Goal: Use online tool/utility: Utilize a website feature to perform a specific function

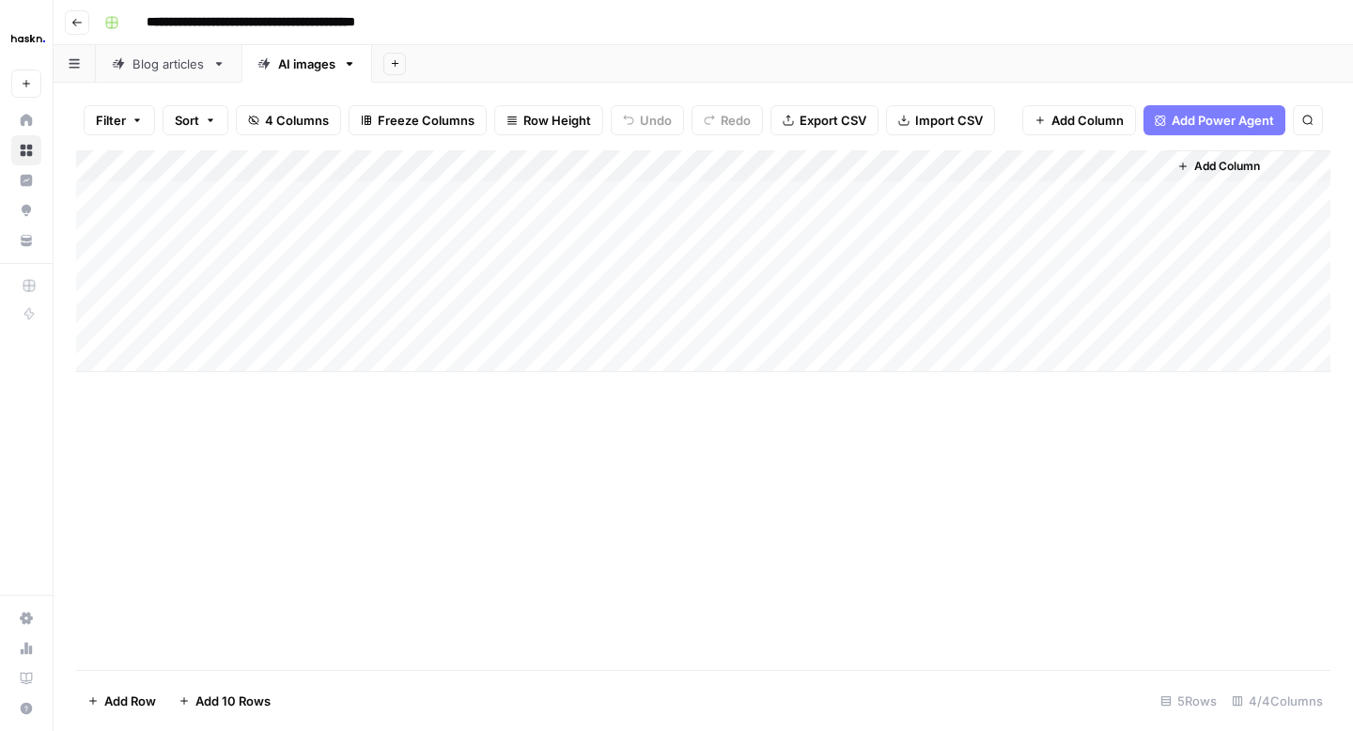
click at [77, 30] on button "Go back" at bounding box center [77, 22] width 24 height 24
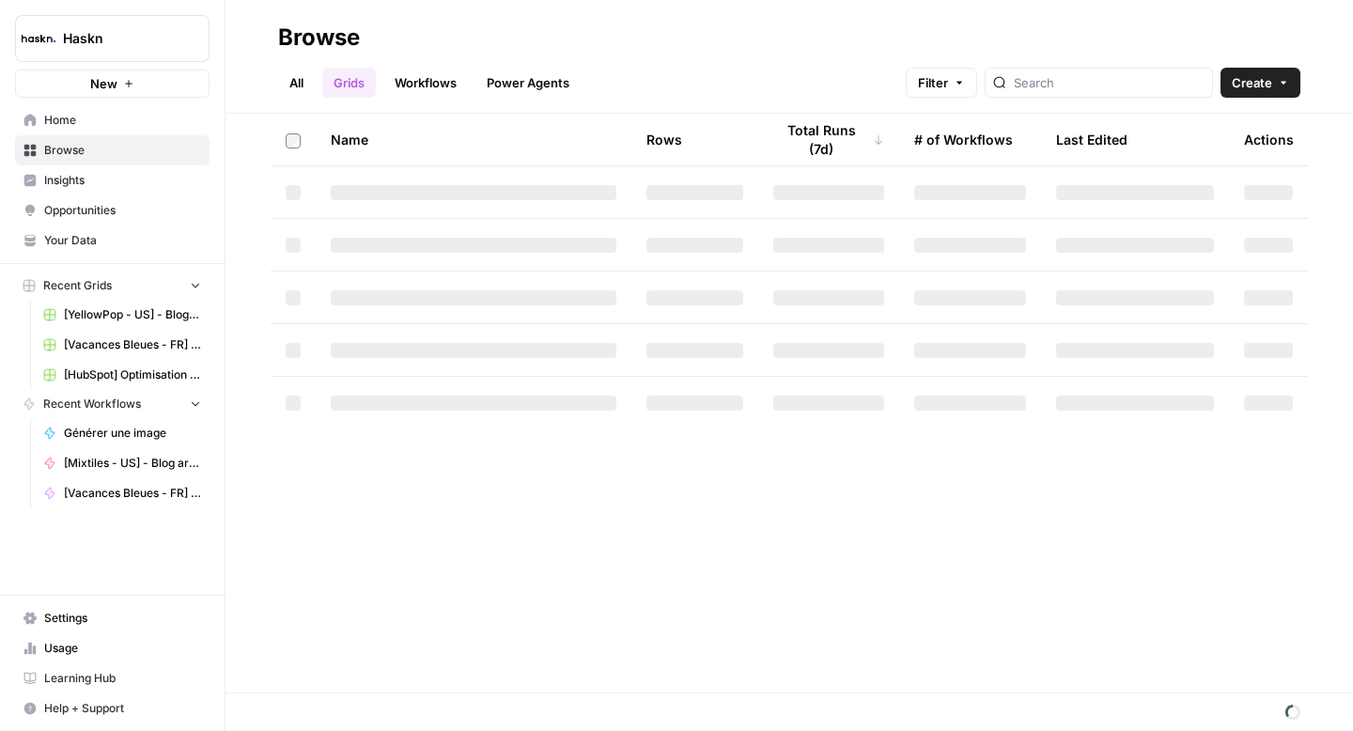
click at [290, 83] on link "All" at bounding box center [296, 83] width 37 height 30
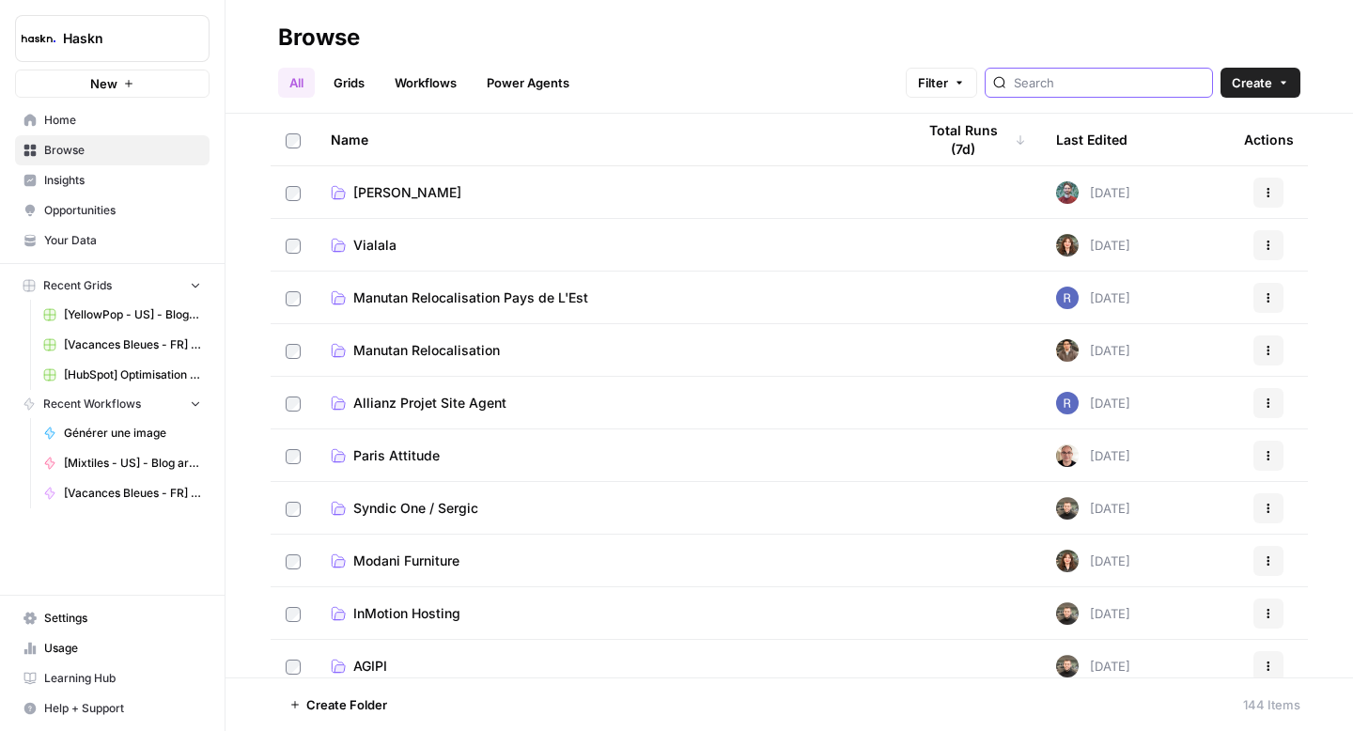
click at [1088, 85] on input "search" at bounding box center [1108, 82] width 191 height 19
type input "mixtiles"
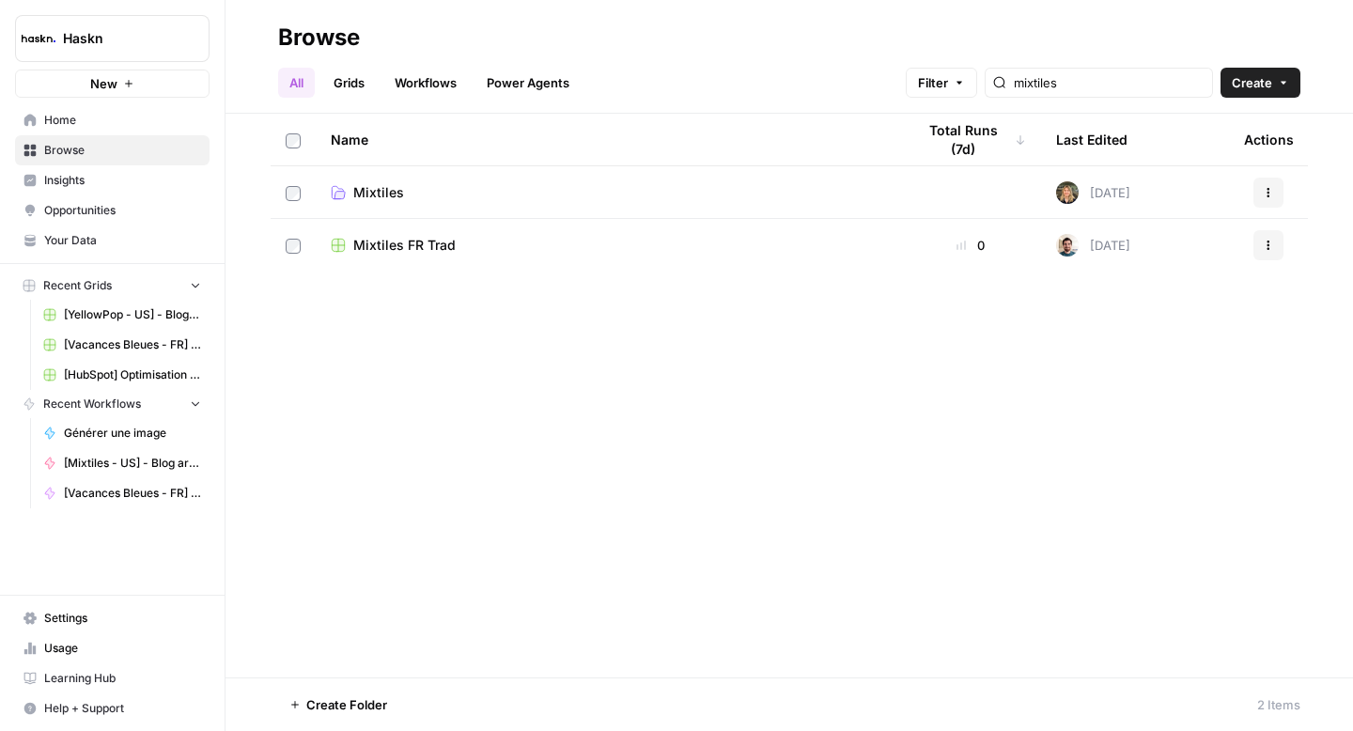
click at [369, 192] on span "Mixtiles" at bounding box center [378, 192] width 51 height 19
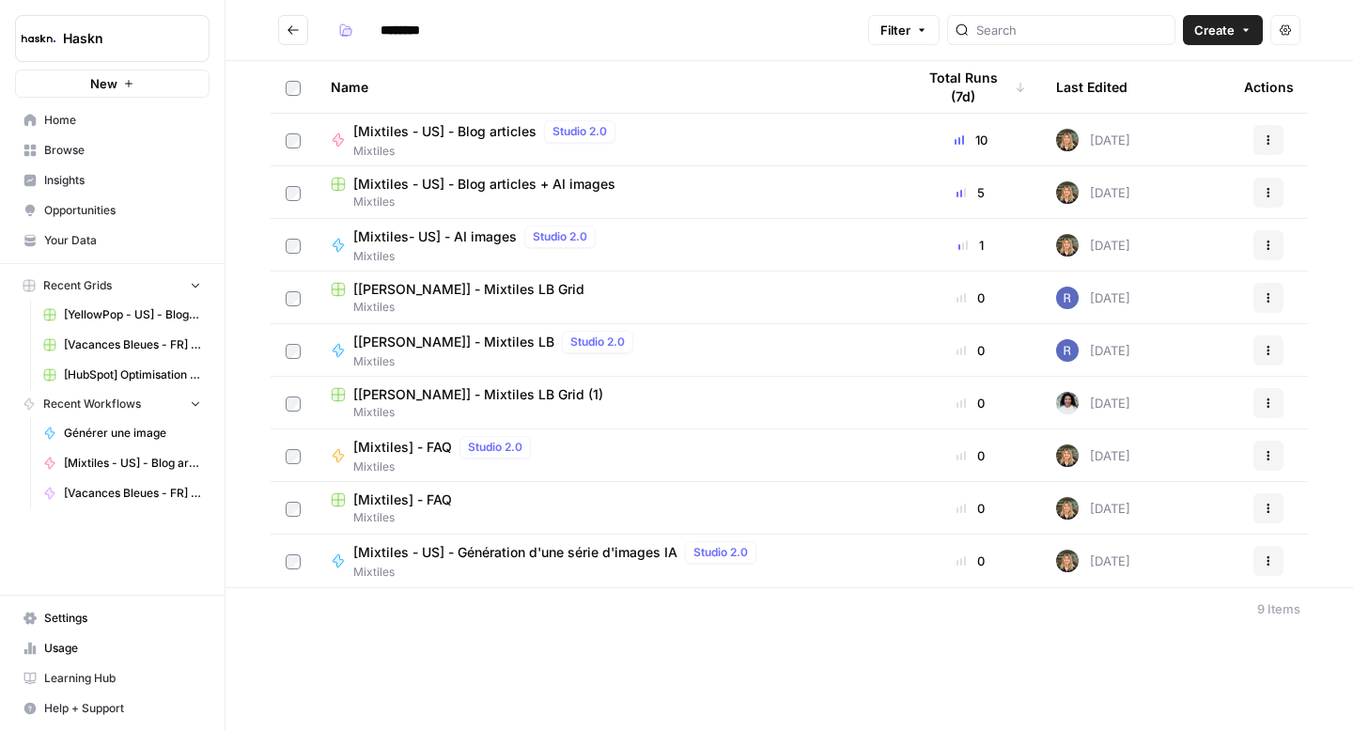
click at [521, 555] on span "[Mixtiles - US] - Génération d'une série d'images IA" at bounding box center [515, 552] width 324 height 19
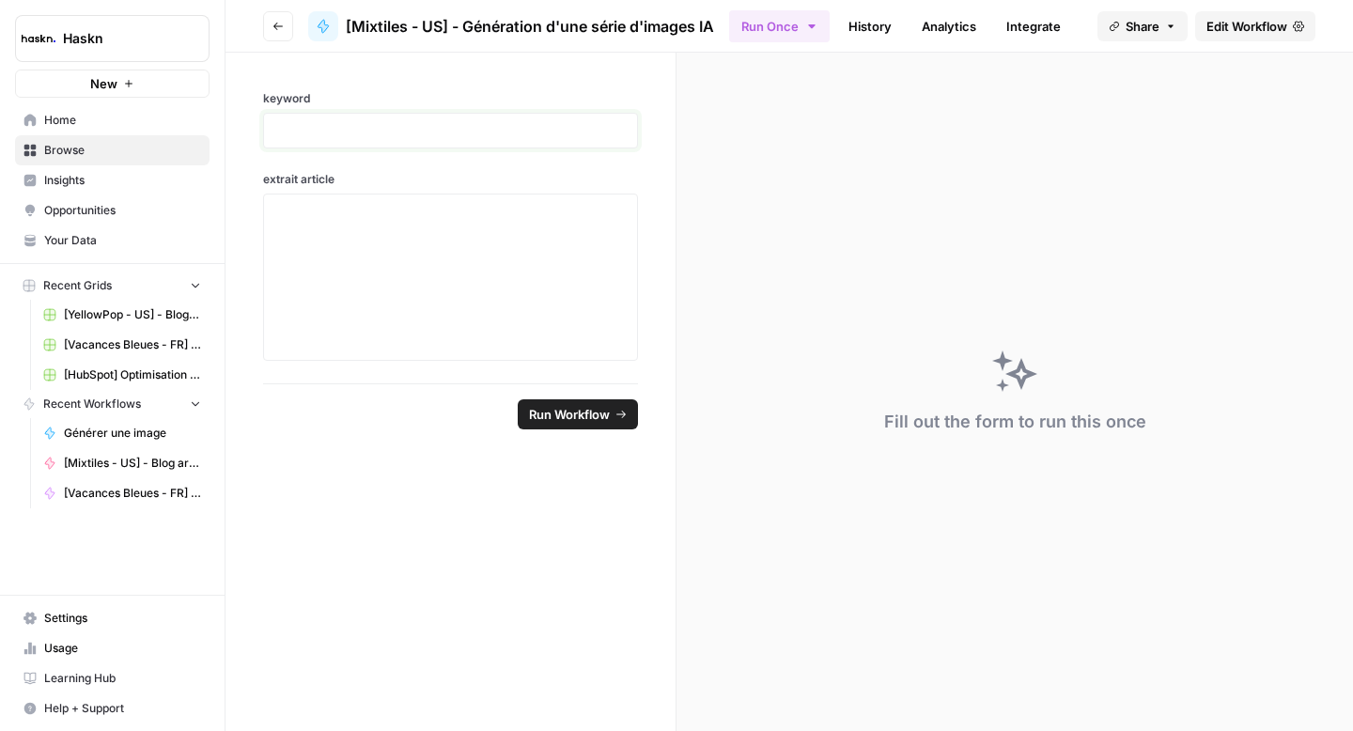
click at [335, 136] on p at bounding box center [450, 130] width 350 height 19
click at [374, 276] on div at bounding box center [450, 277] width 350 height 150
click at [343, 199] on div at bounding box center [450, 276] width 375 height 167
click at [325, 213] on p at bounding box center [450, 211] width 350 height 19
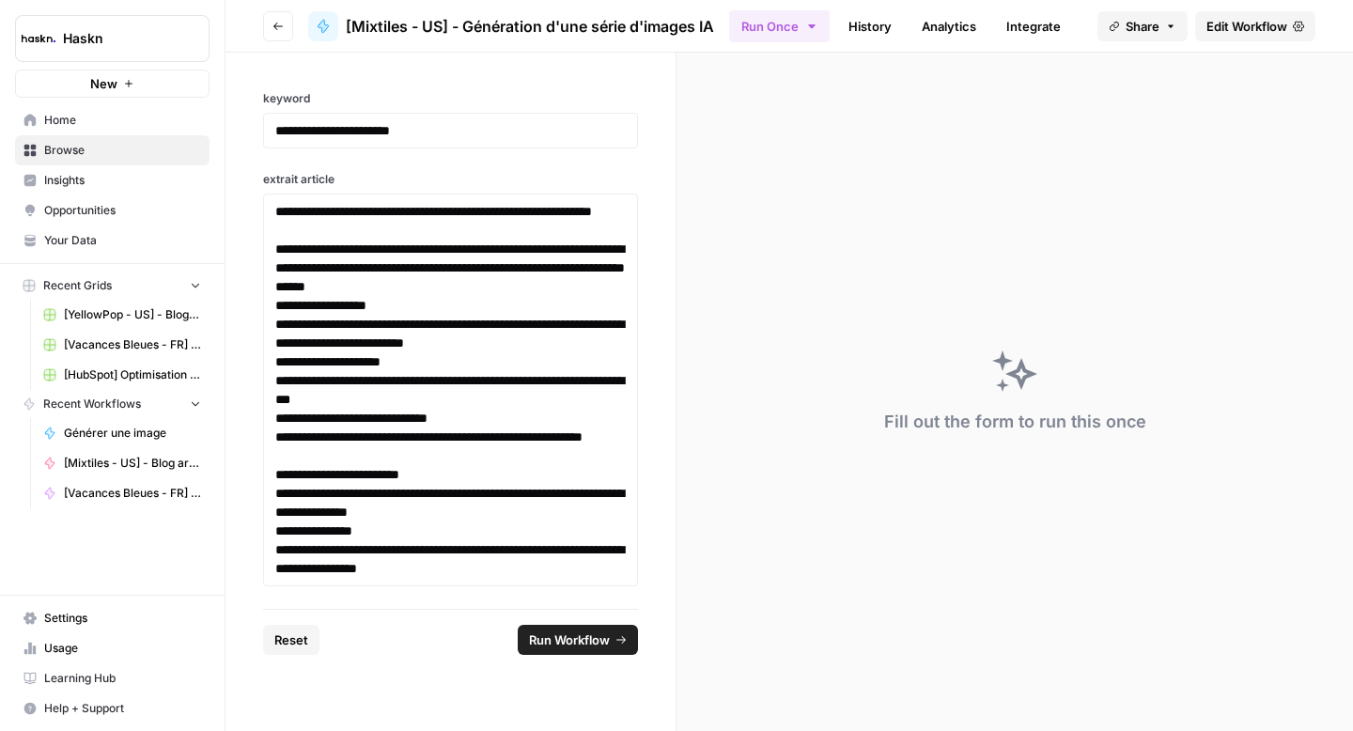
click at [565, 641] on span "Run Workflow" at bounding box center [569, 639] width 81 height 19
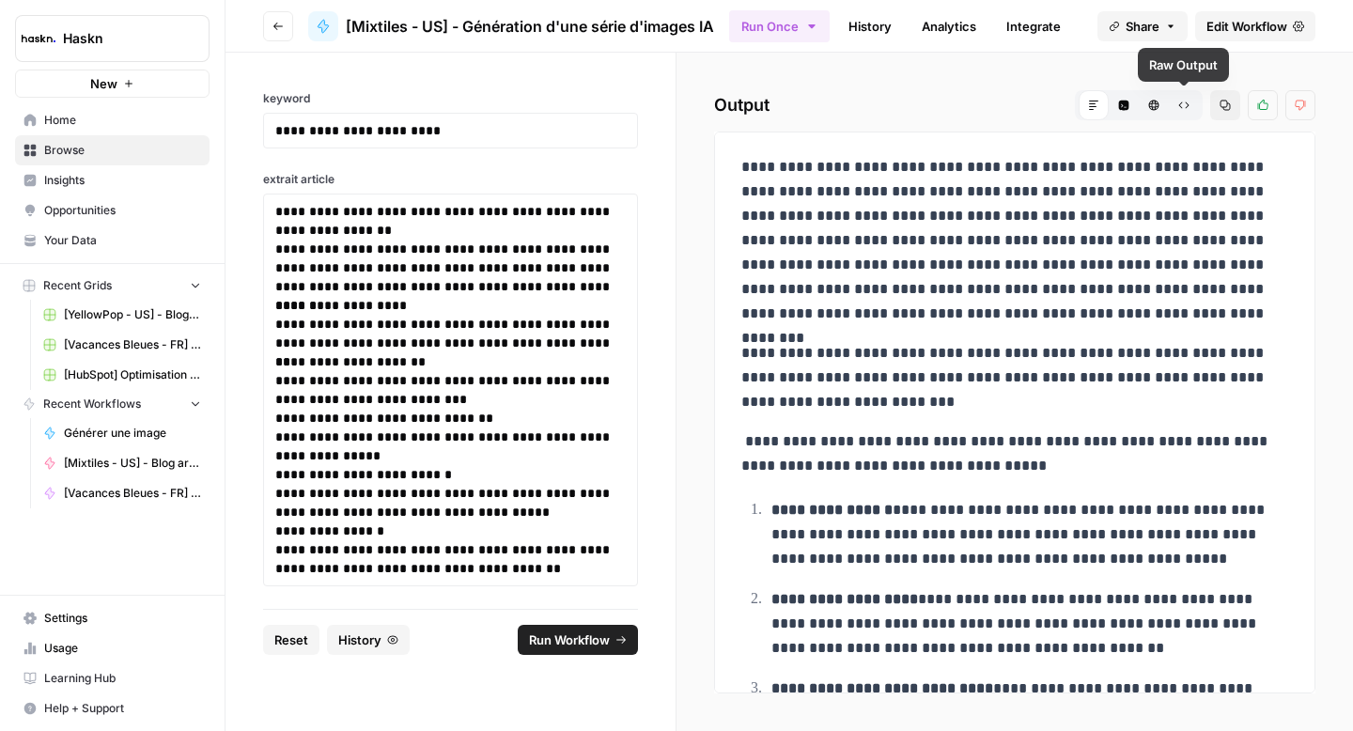
click at [1182, 111] on button "Raw Output" at bounding box center [1183, 105] width 30 height 30
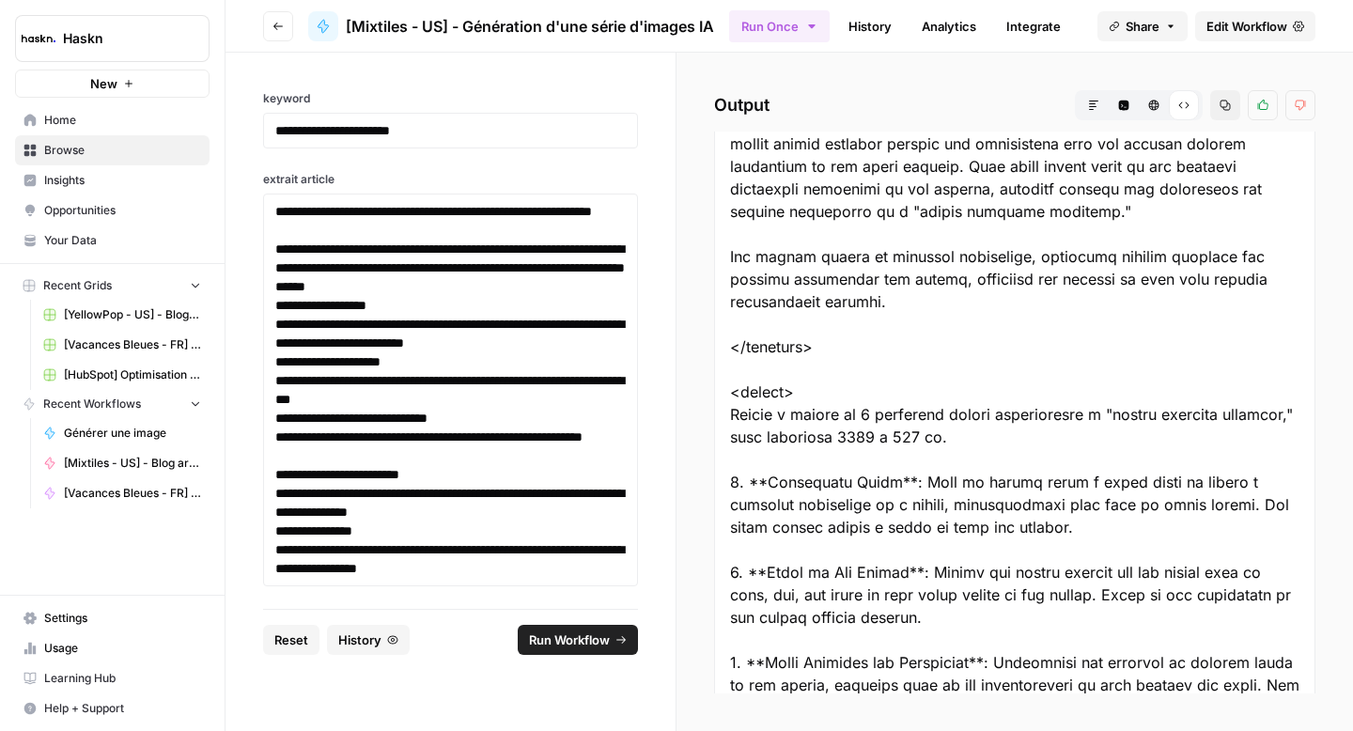
scroll to position [182, 0]
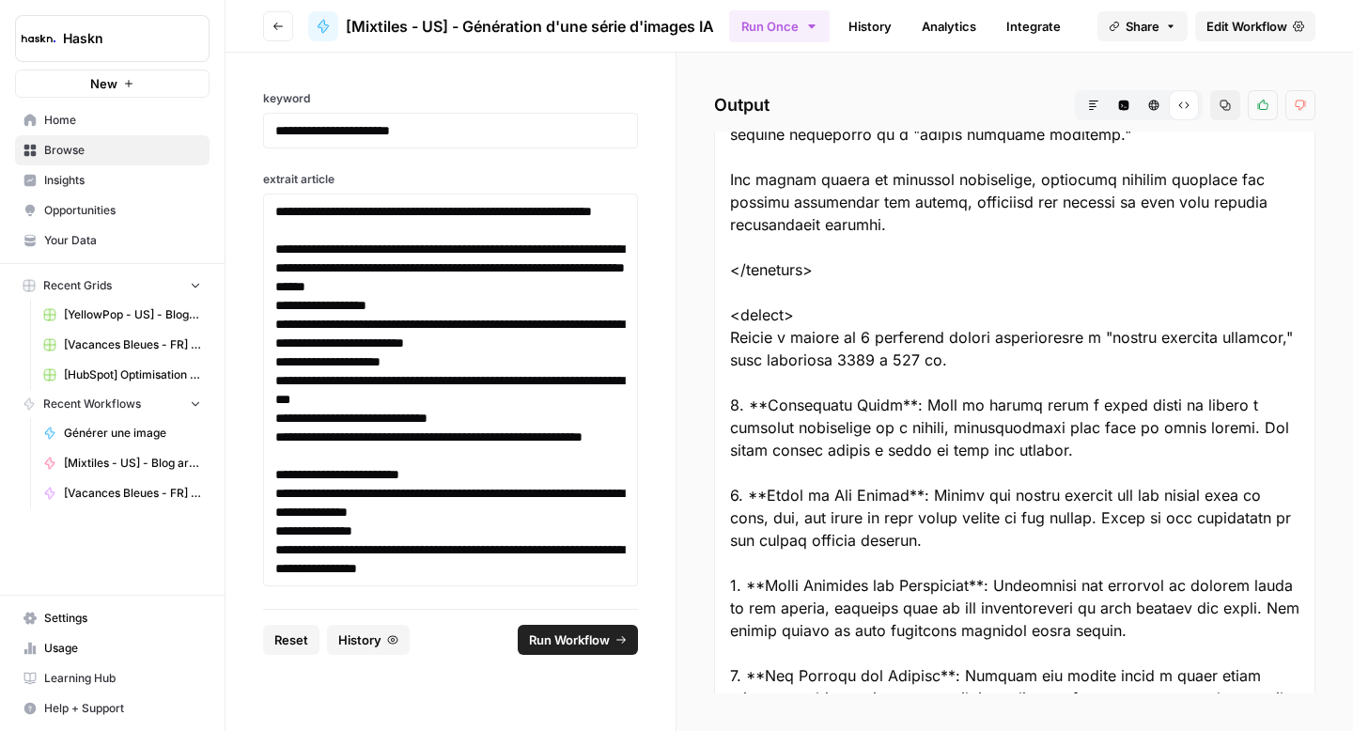
click at [734, 315] on div at bounding box center [1014, 438] width 601 height 979
drag, startPoint x: 757, startPoint y: 348, endPoint x: 798, endPoint y: 401, distance: 67.6
click at [798, 400] on div at bounding box center [1014, 438] width 601 height 979
click at [728, 313] on div at bounding box center [1014, 438] width 601 height 979
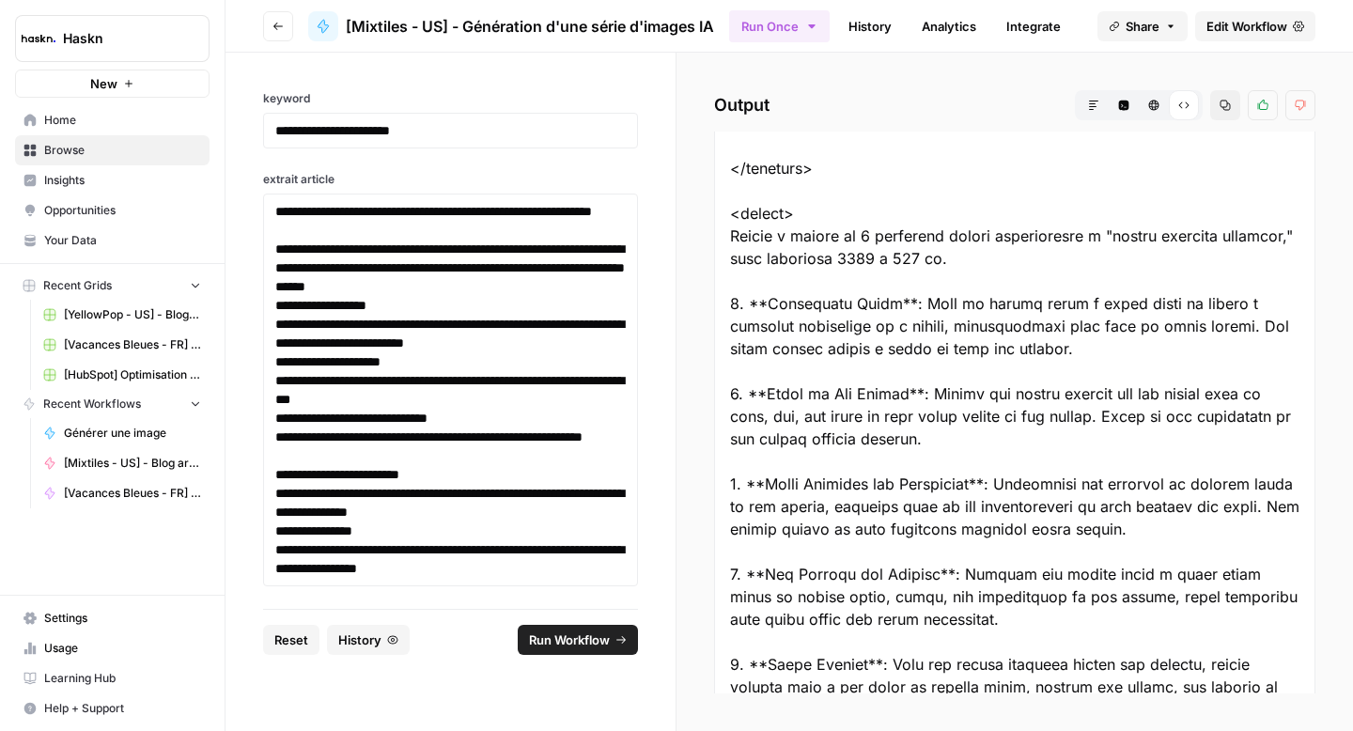
scroll to position [417, 0]
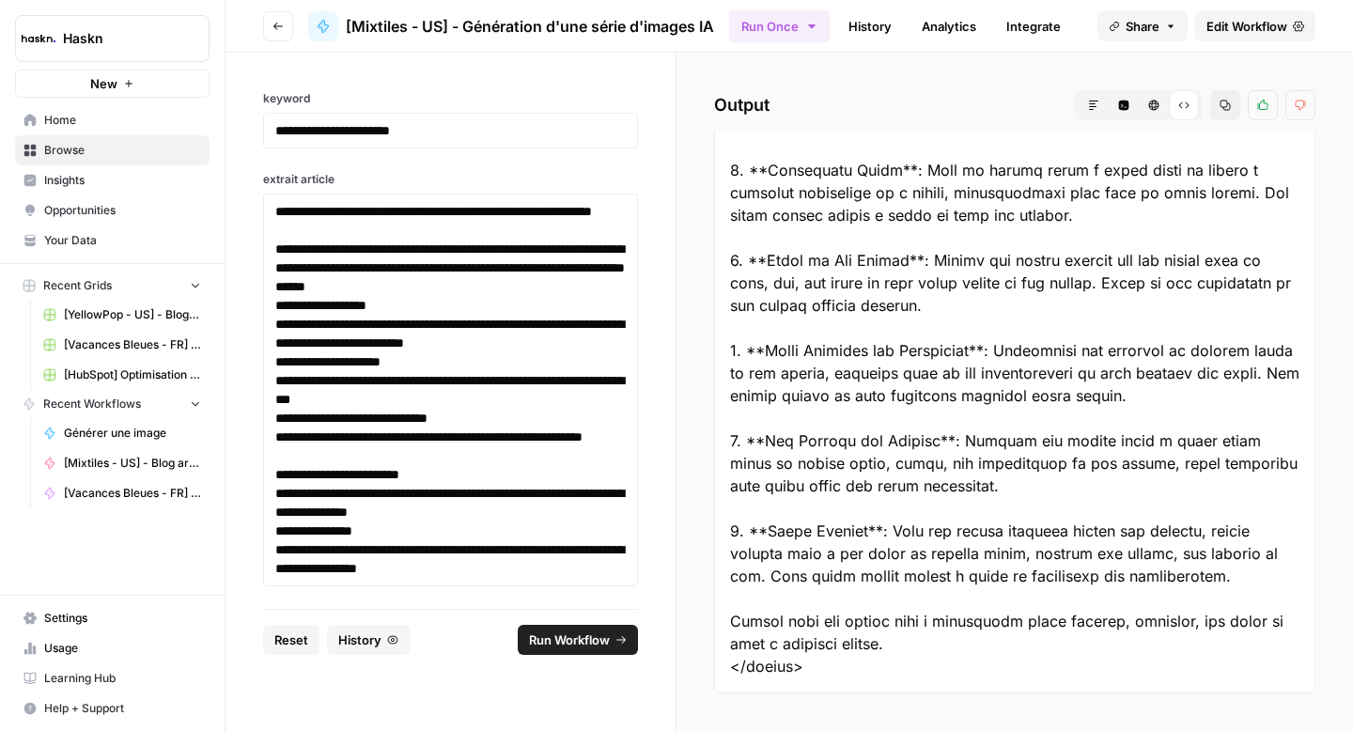
drag, startPoint x: 728, startPoint y: 313, endPoint x: 903, endPoint y: 669, distance: 396.6
click at [903, 669] on div at bounding box center [1014, 203] width 601 height 979
copy body "<prompt> Create a series of 5 realistic images illustrating a "canvas painting …"
